Goal: Task Accomplishment & Management: Manage account settings

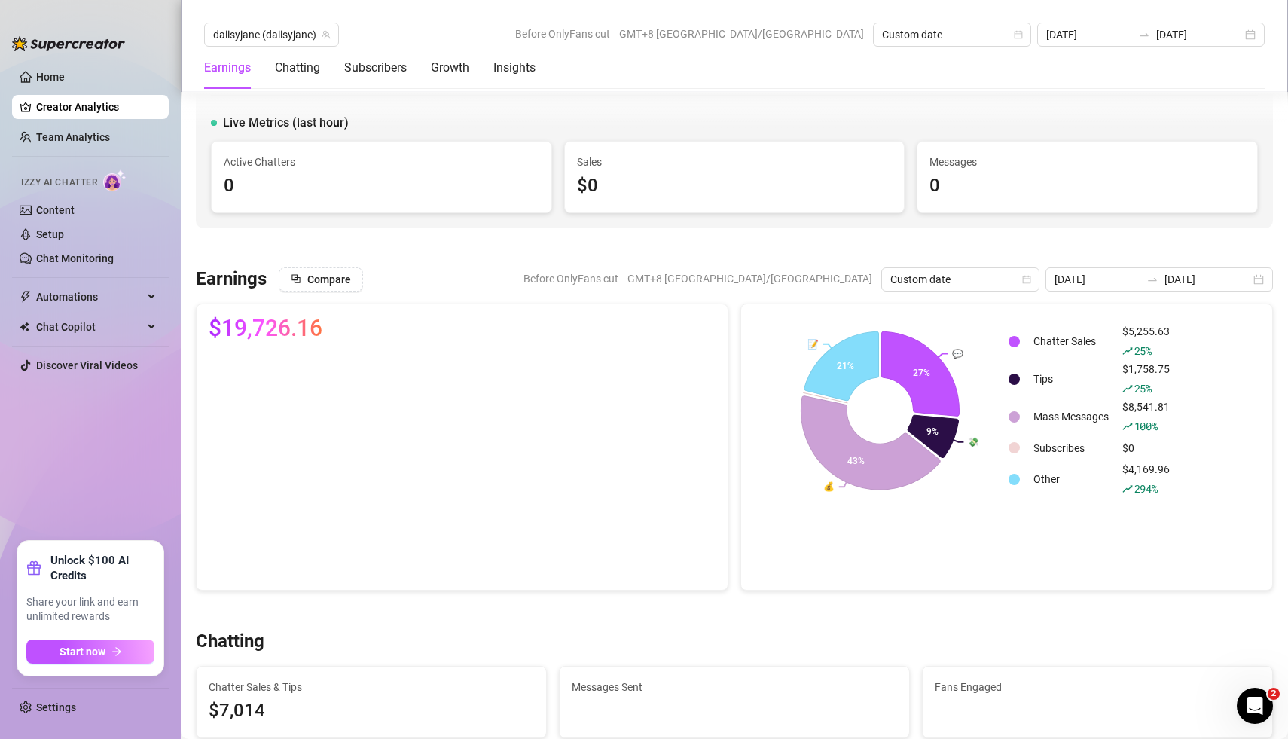
scroll to position [2053, 0]
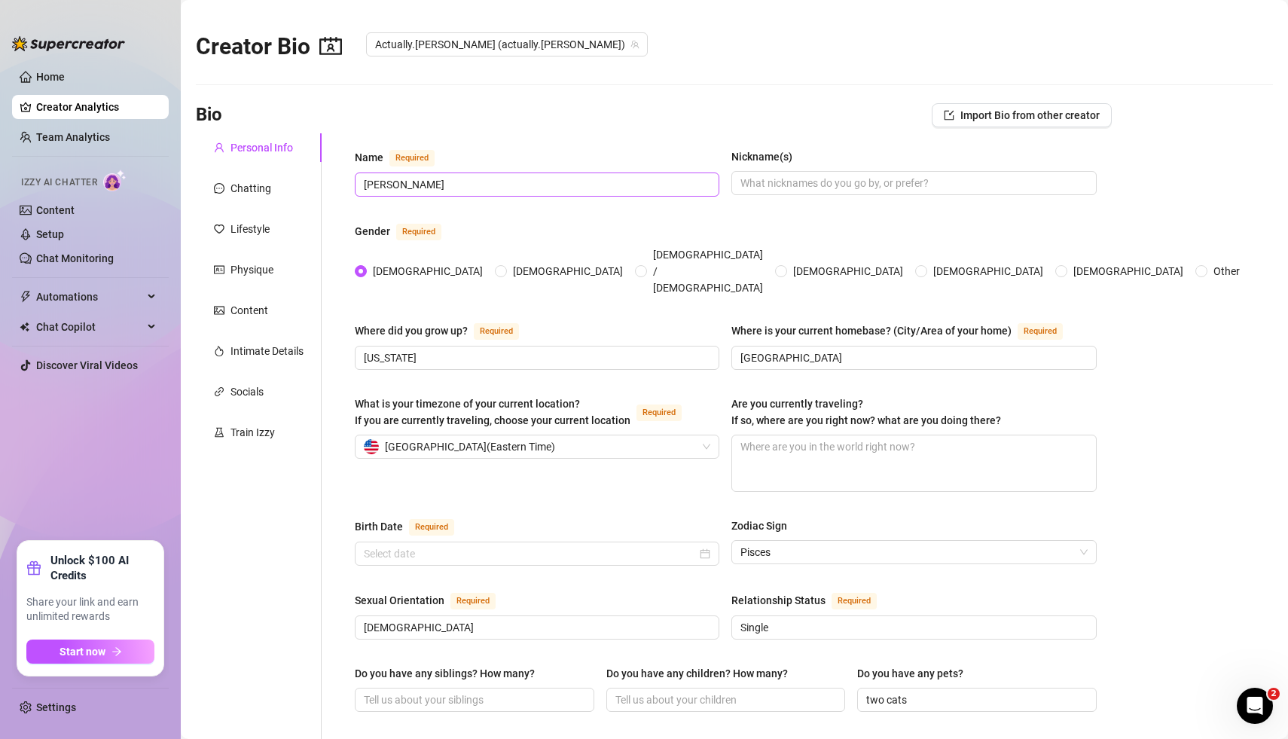
radio input "true"
checkbox input "true"
type input "[DATE]"
click at [247, 306] on div "Content" at bounding box center [249, 310] width 38 height 17
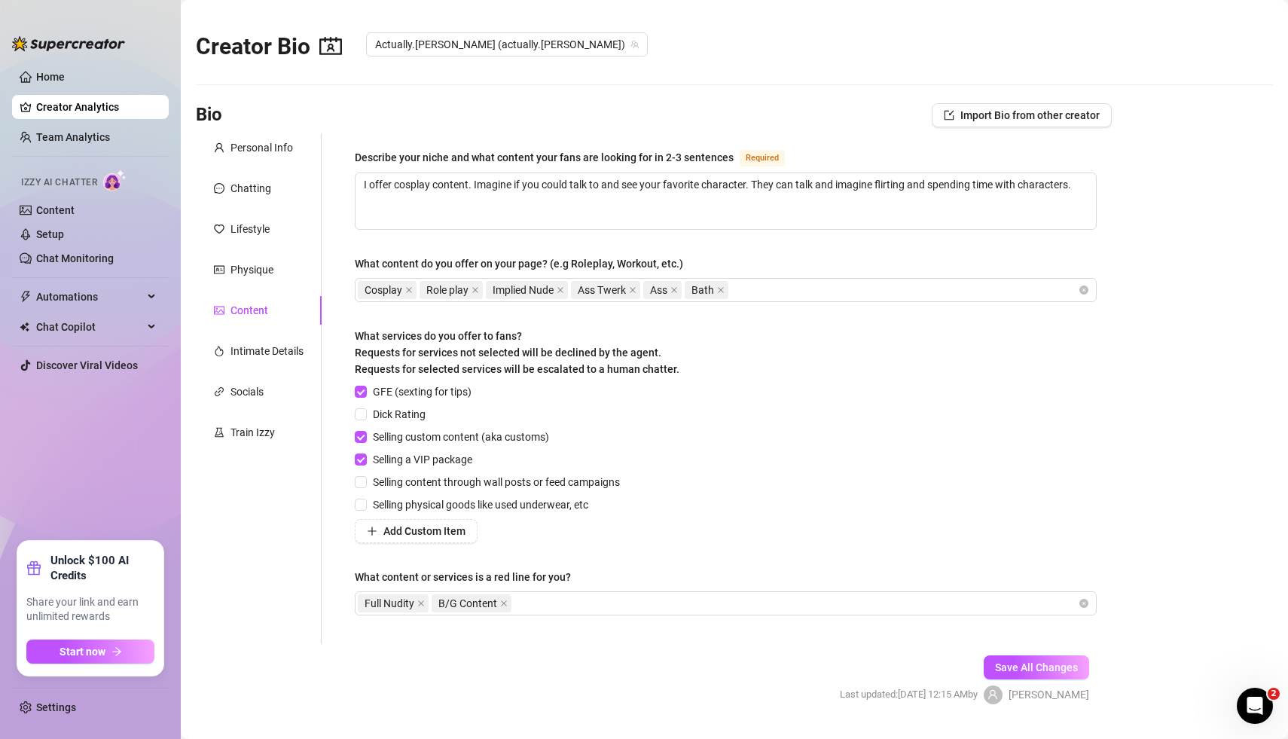
click at [250, 525] on div "Personal Info Chatting Lifestyle Physique Content Intimate Details Socials Trai…" at bounding box center [259, 388] width 126 height 510
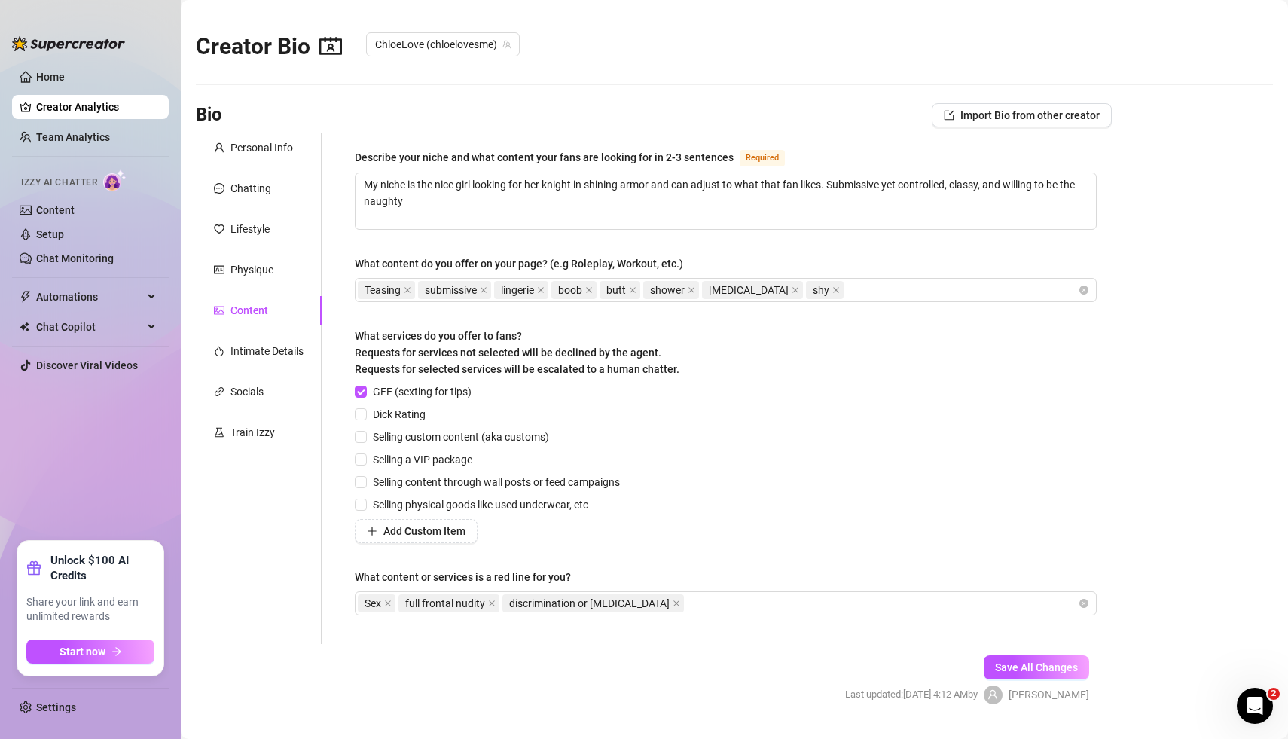
radio input "true"
type input "[DATE]"
click at [265, 146] on div "Personal Info" at bounding box center [261, 147] width 62 height 17
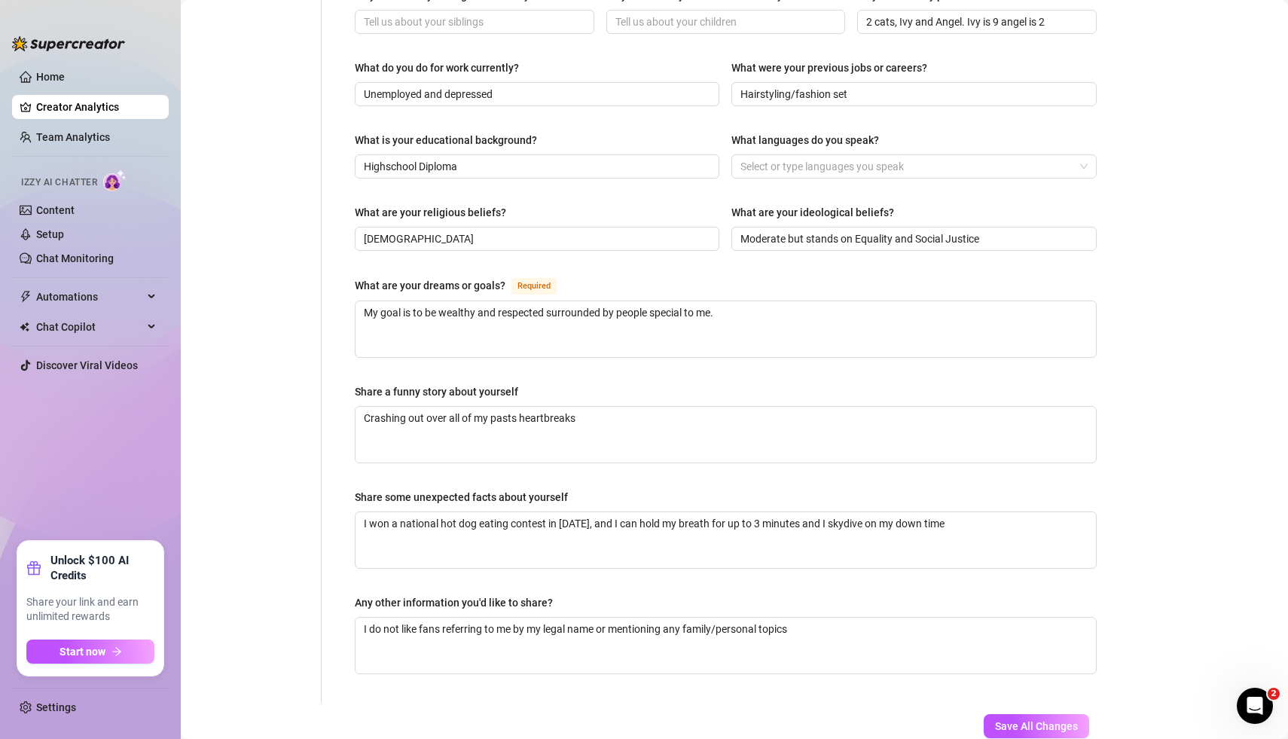
scroll to position [684, 0]
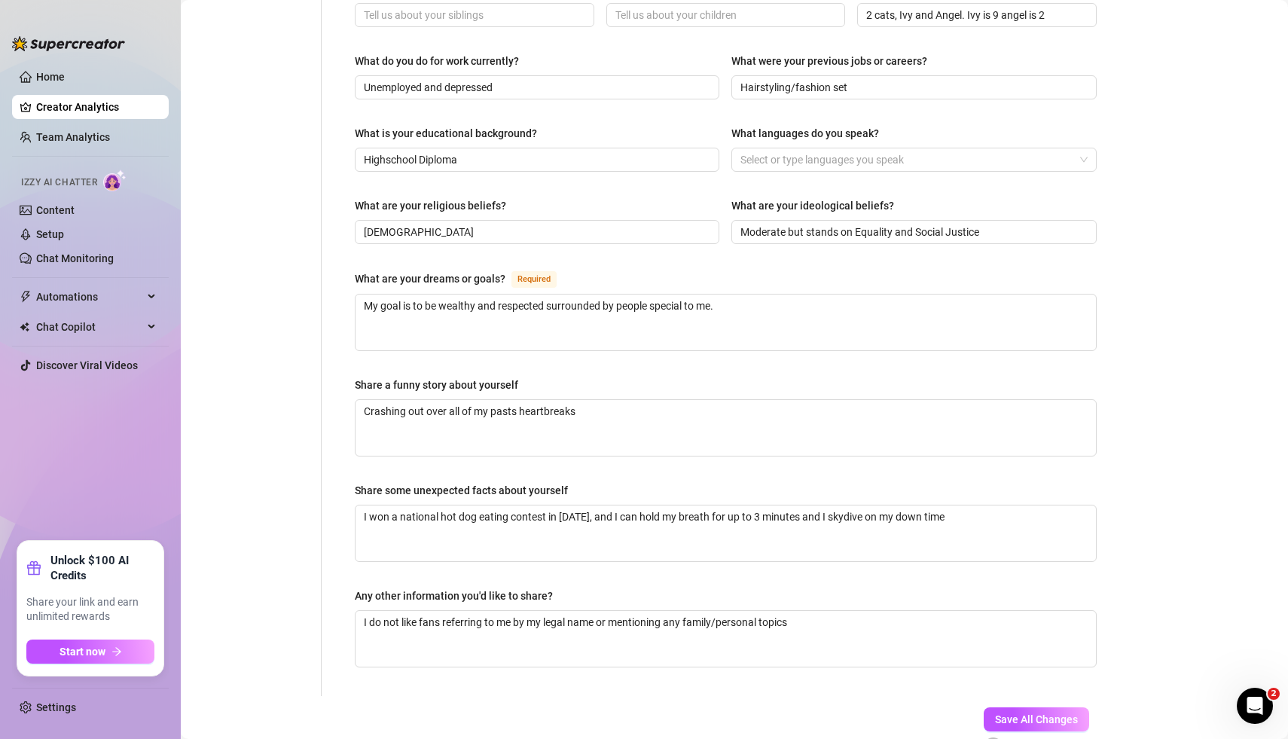
click at [1176, 538] on main "Creator Bio [PERSON_NAME] (chloelovesme) Bio Import Bio from other creator Pers…" at bounding box center [734, 72] width 1107 height 1512
click at [251, 295] on div "Personal Info Chatting Lifestyle Physique Content Intimate Details Socials Trai…" at bounding box center [259, 72] width 126 height 1247
click at [239, 374] on div "Personal Info Chatting Lifestyle Physique Content Intimate Details Socials Trai…" at bounding box center [259, 72] width 126 height 1247
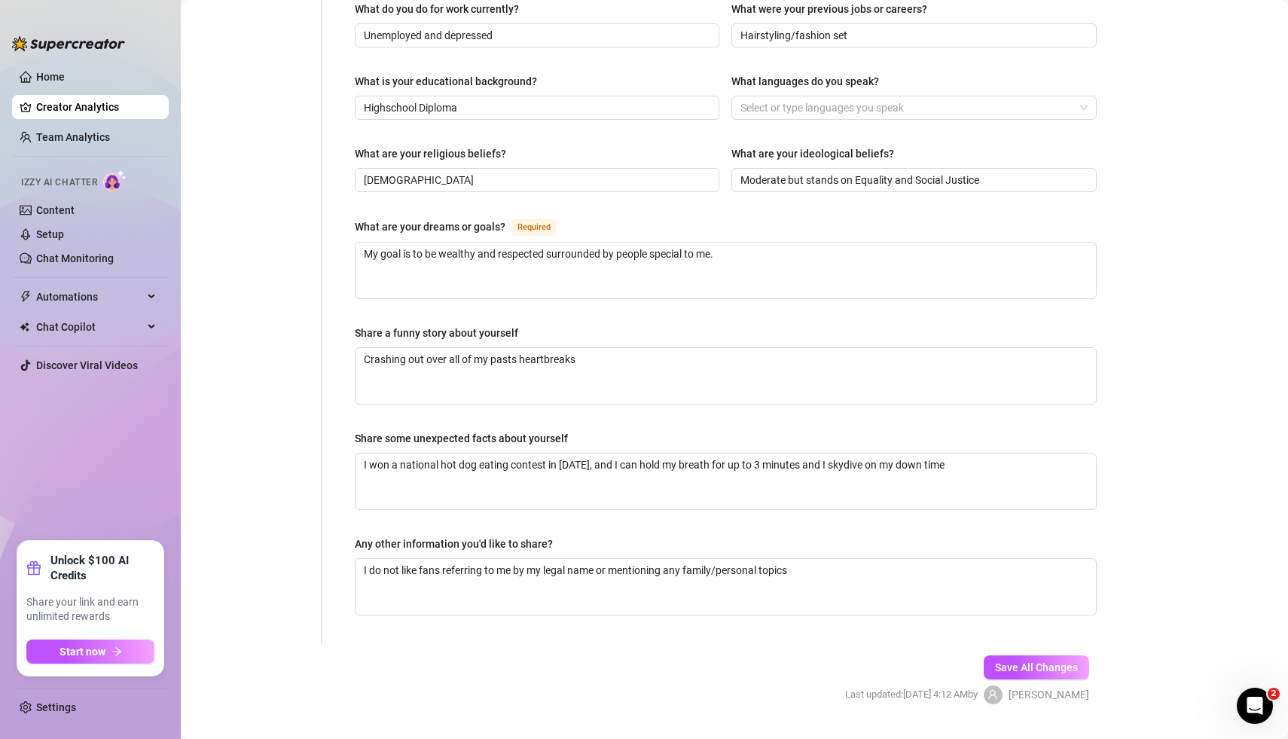
click at [275, 611] on form "Personal Info Chatting Lifestyle Physique Content Intimate Details Socials Trai…" at bounding box center [654, 63] width 916 height 1333
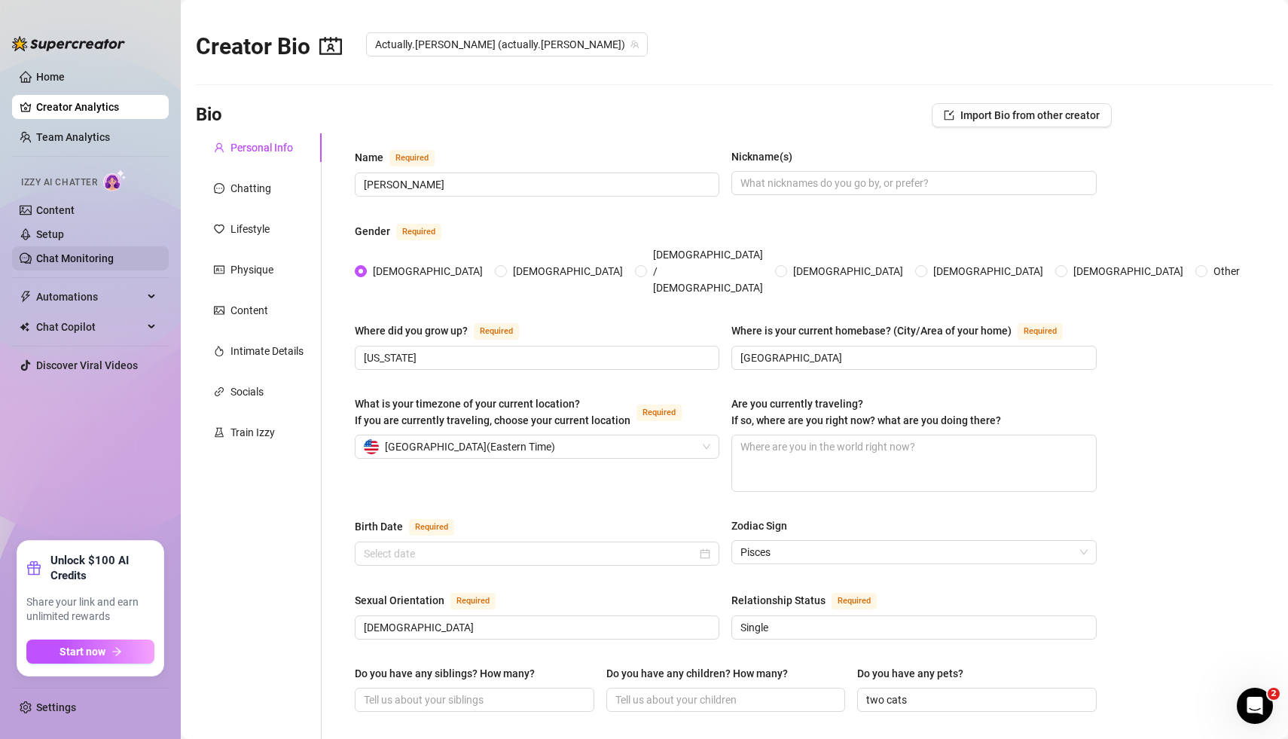
radio input "true"
type input "[DATE]"
click at [91, 105] on link "Creator Analytics" at bounding box center [96, 107] width 120 height 24
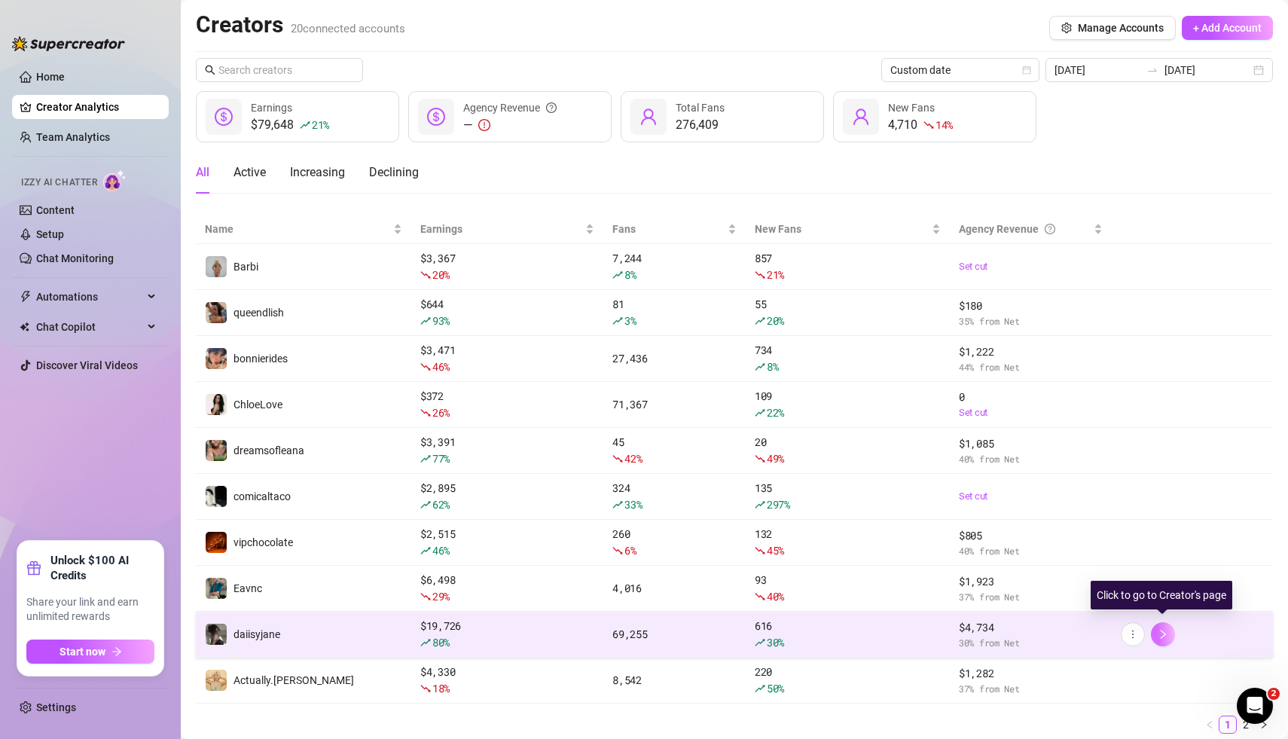
click at [1166, 637] on button "button" at bounding box center [1162, 634] width 24 height 24
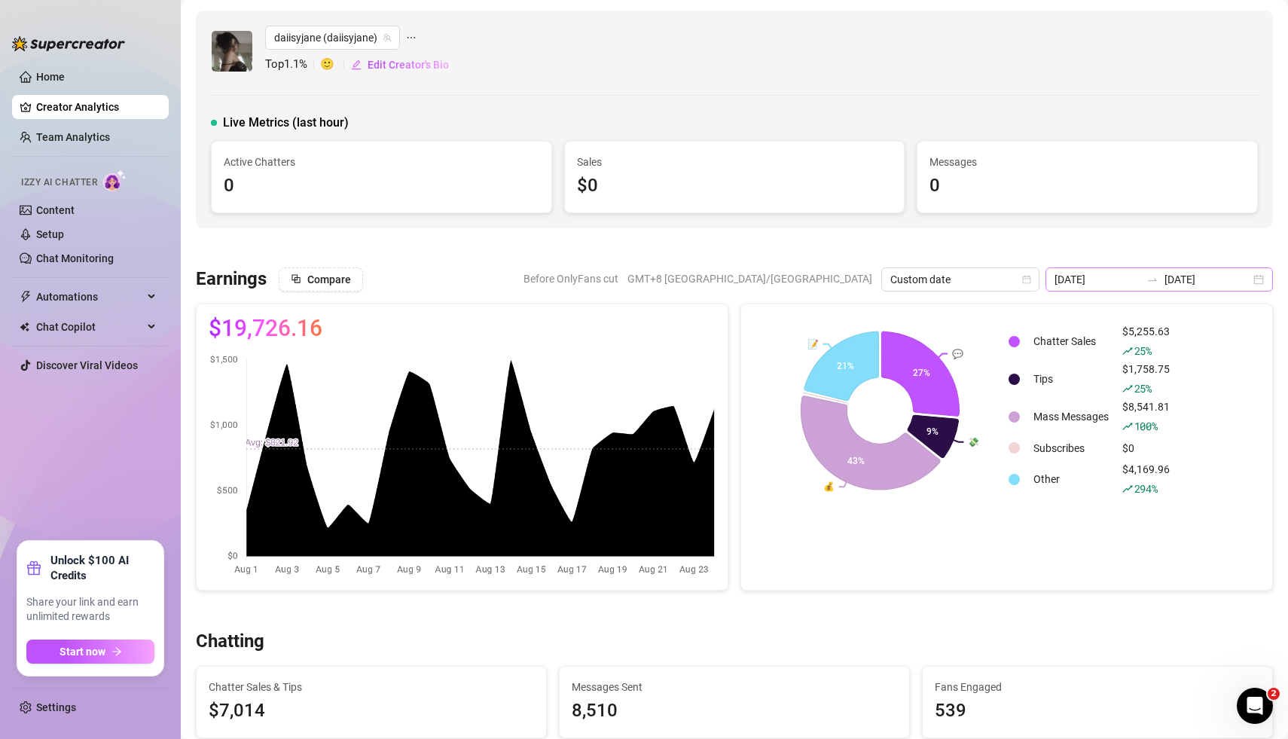
click at [1256, 270] on div "[DATE] [DATE]" at bounding box center [1158, 279] width 227 height 24
click at [1260, 282] on div "[DATE] [DATE]" at bounding box center [1158, 279] width 227 height 24
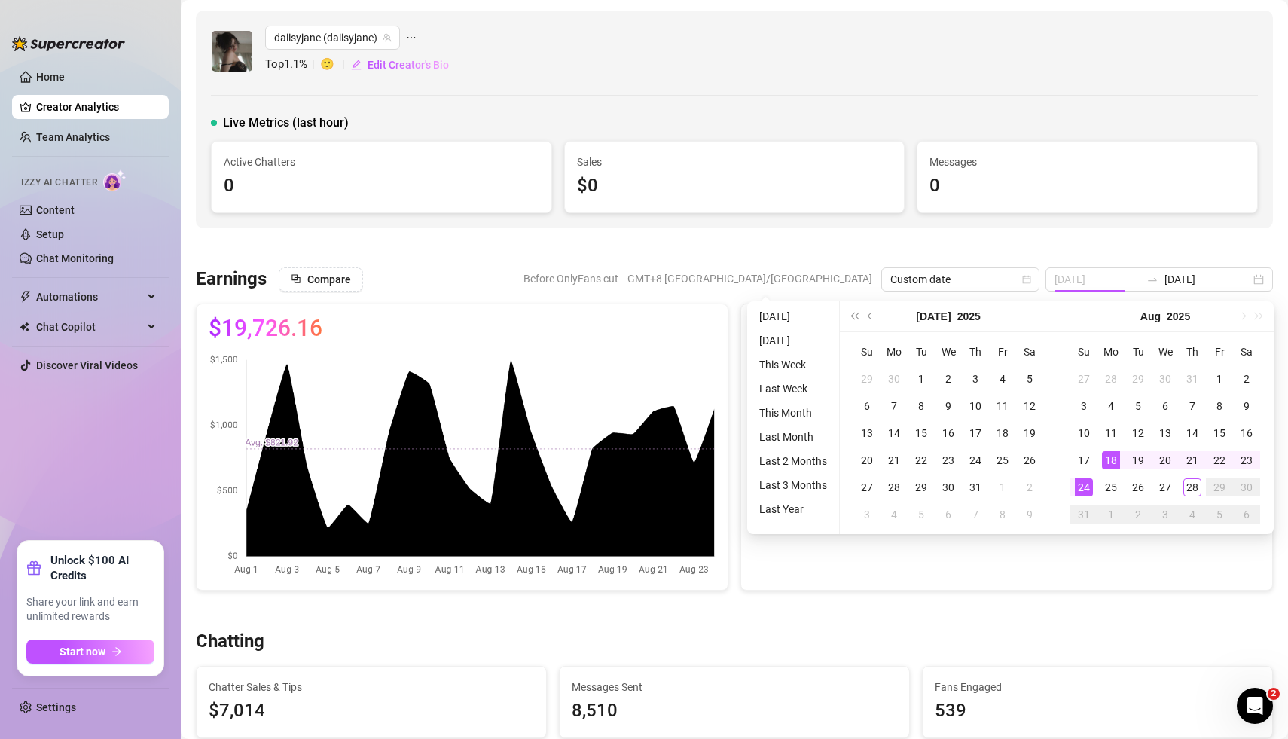
click at [1110, 457] on div "18" at bounding box center [1111, 460] width 18 height 18
click at [1085, 485] on div "24" at bounding box center [1083, 487] width 18 height 18
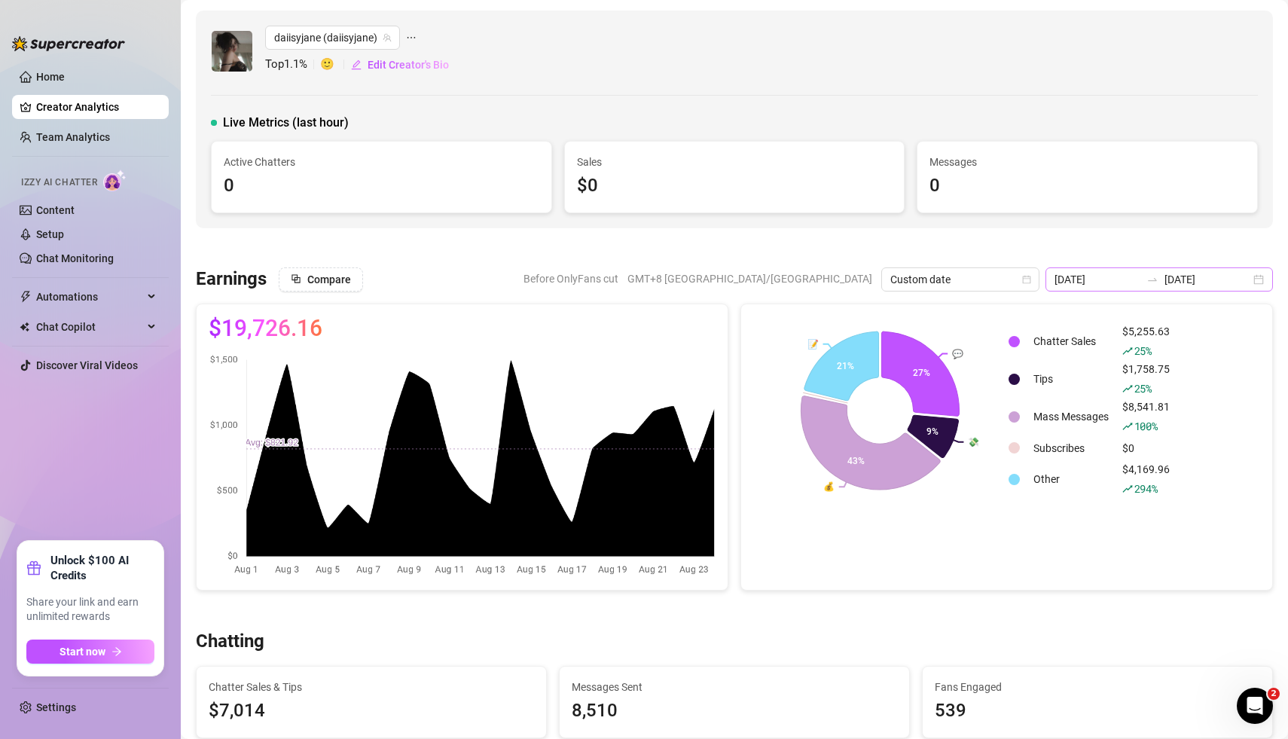
click at [1266, 278] on div "[DATE] [DATE]" at bounding box center [1158, 279] width 227 height 24
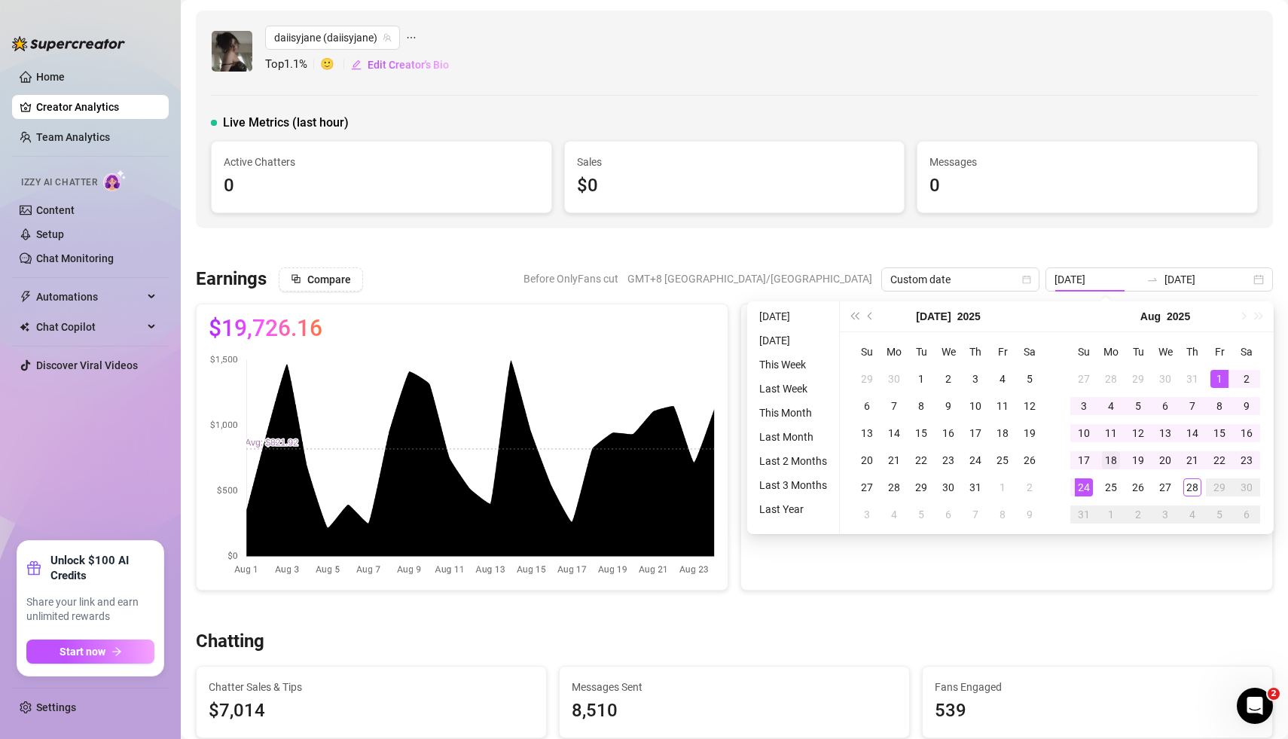
click at [1114, 458] on div "18" at bounding box center [1111, 460] width 18 height 18
click at [1084, 487] on div "24" at bounding box center [1083, 487] width 18 height 18
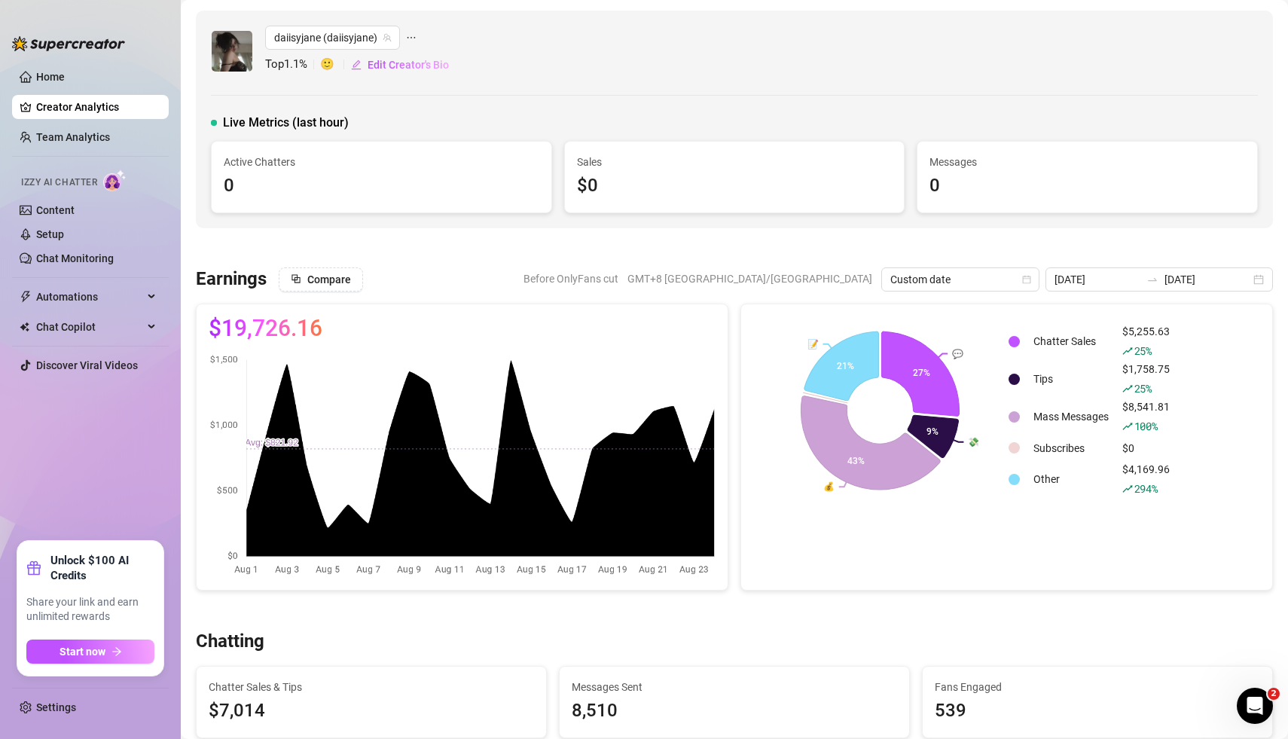
click at [1257, 278] on div "[DATE] [DATE]" at bounding box center [1158, 279] width 227 height 24
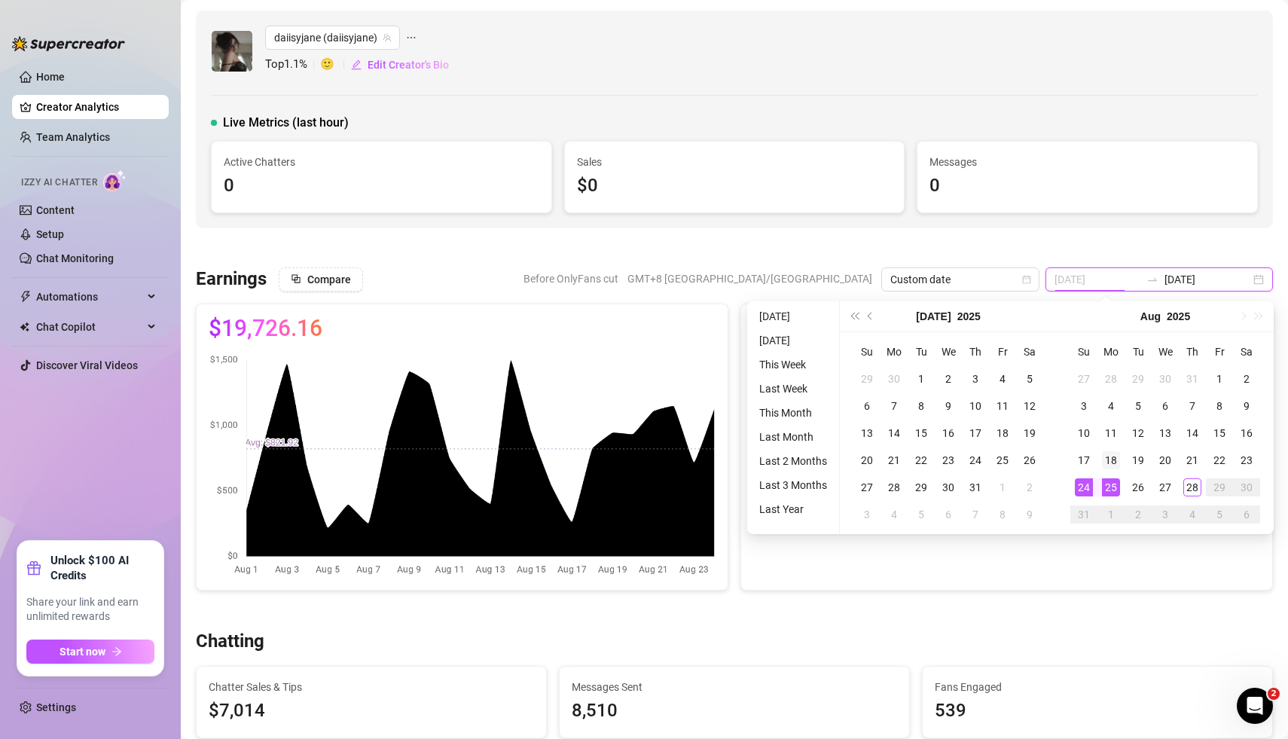
type input "[DATE]"
click at [1114, 449] on td "18" at bounding box center [1110, 459] width 27 height 27
type input "[DATE]"
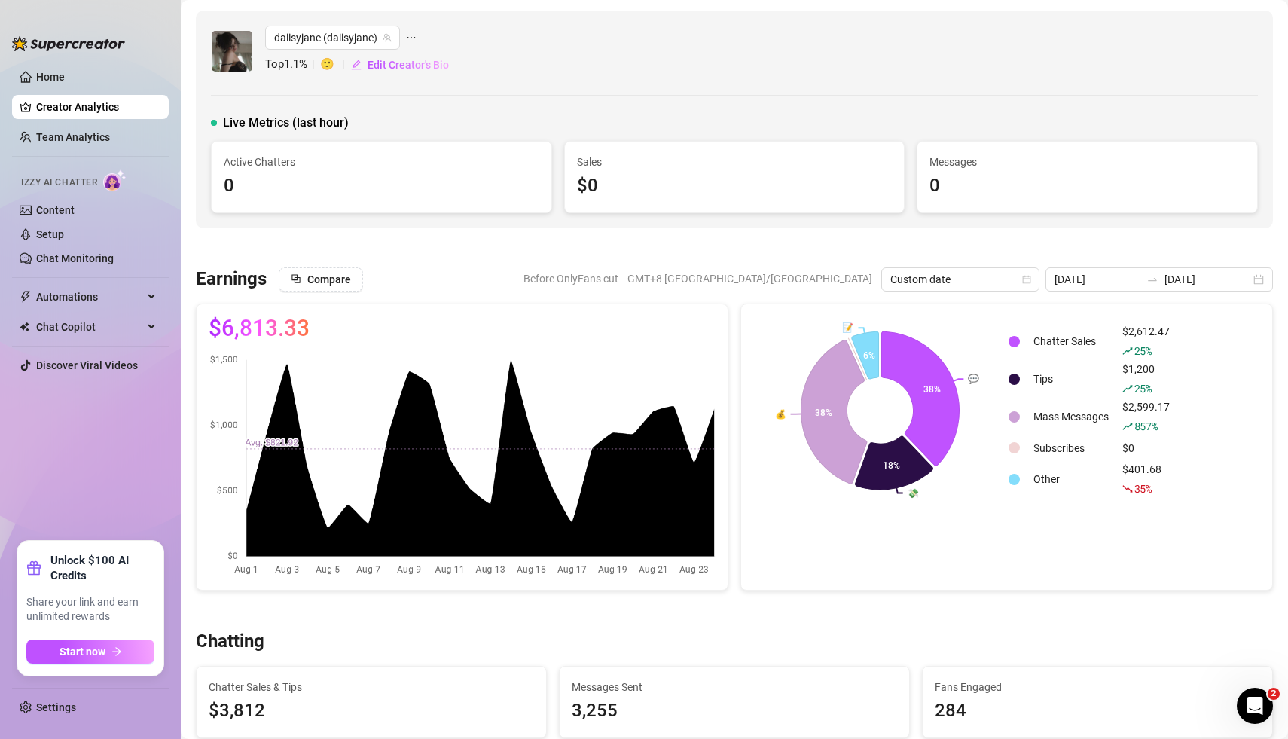
click at [797, 240] on div at bounding box center [734, 247] width 1077 height 15
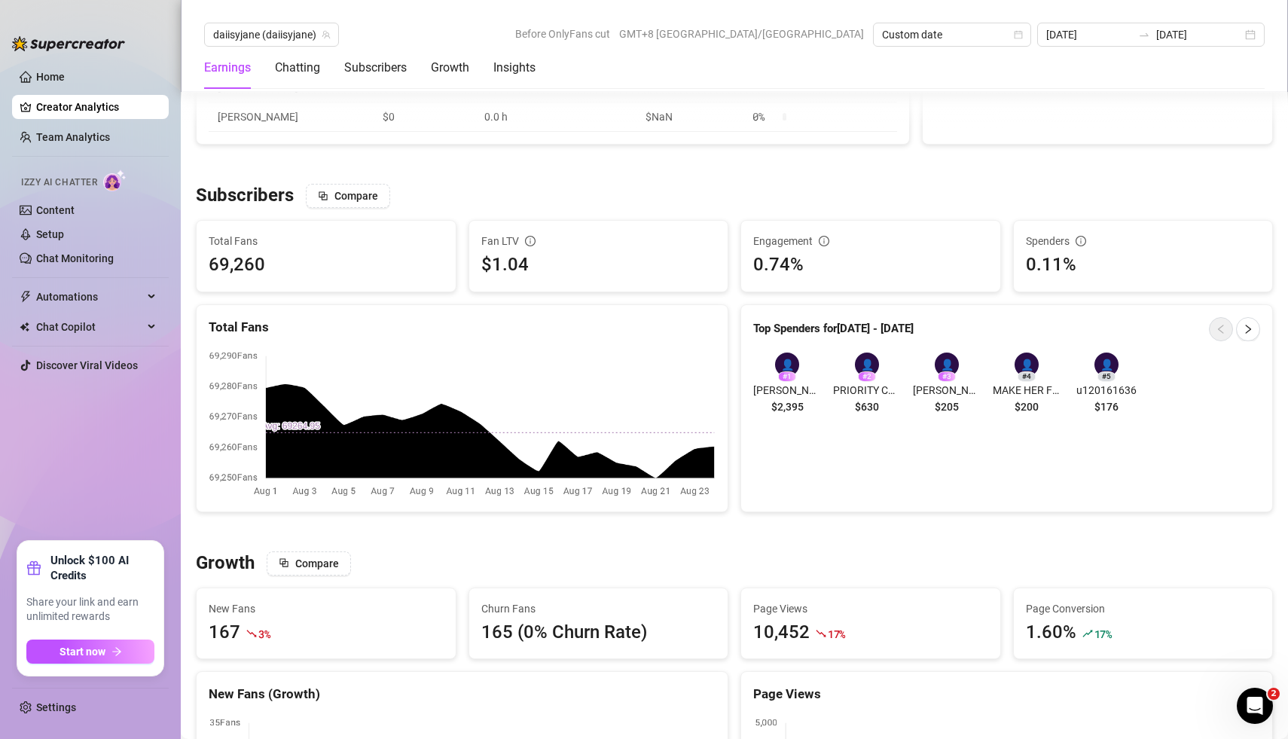
scroll to position [949, 0]
